Goal: Transaction & Acquisition: Book appointment/travel/reservation

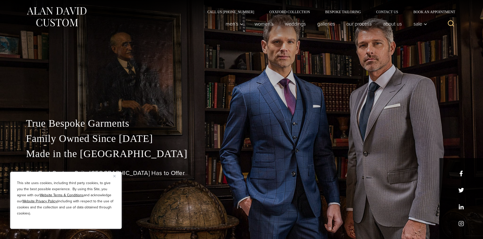
click at [113, 177] on img "Close" at bounding box center [114, 176] width 2 height 2
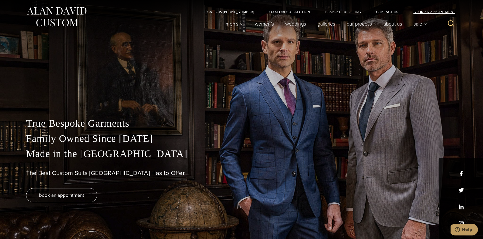
click at [440, 11] on link "Book an Appointment" at bounding box center [430, 12] width 51 height 4
